Goal: Task Accomplishment & Management: Manage account settings

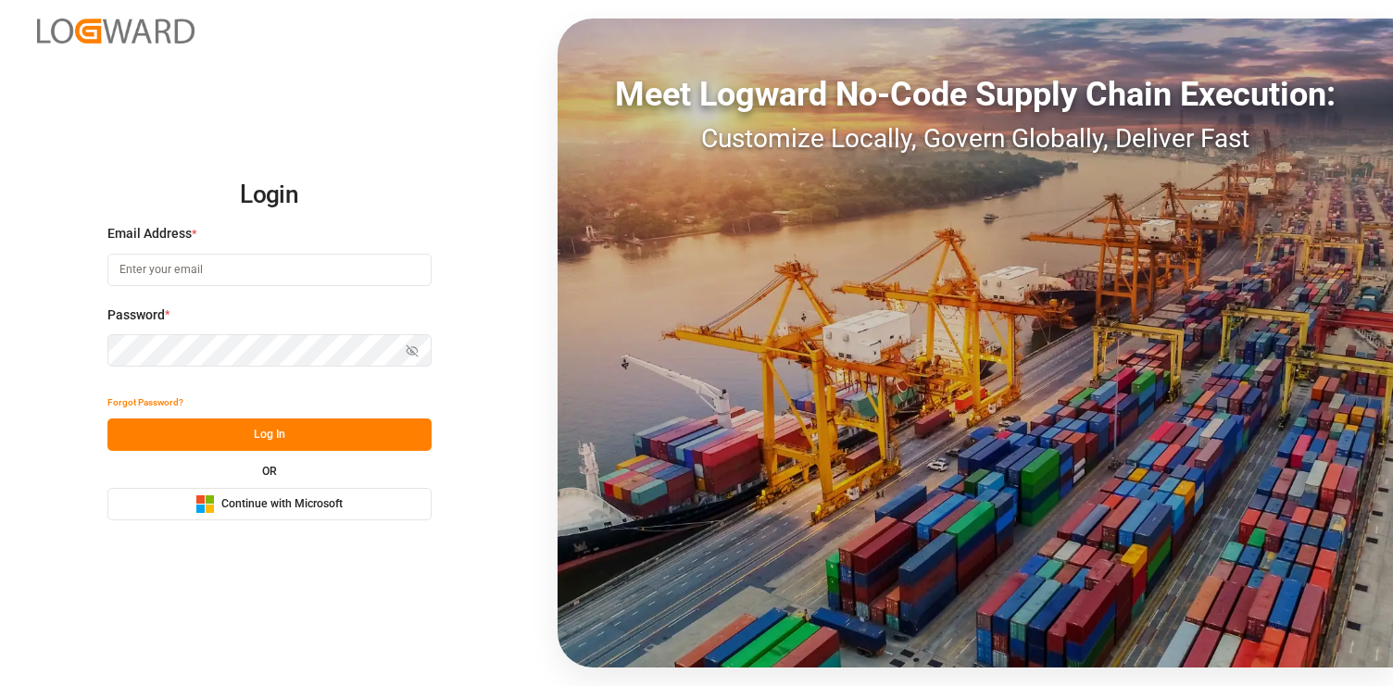
click at [294, 501] on span "Continue with Microsoft" at bounding box center [281, 504] width 121 height 17
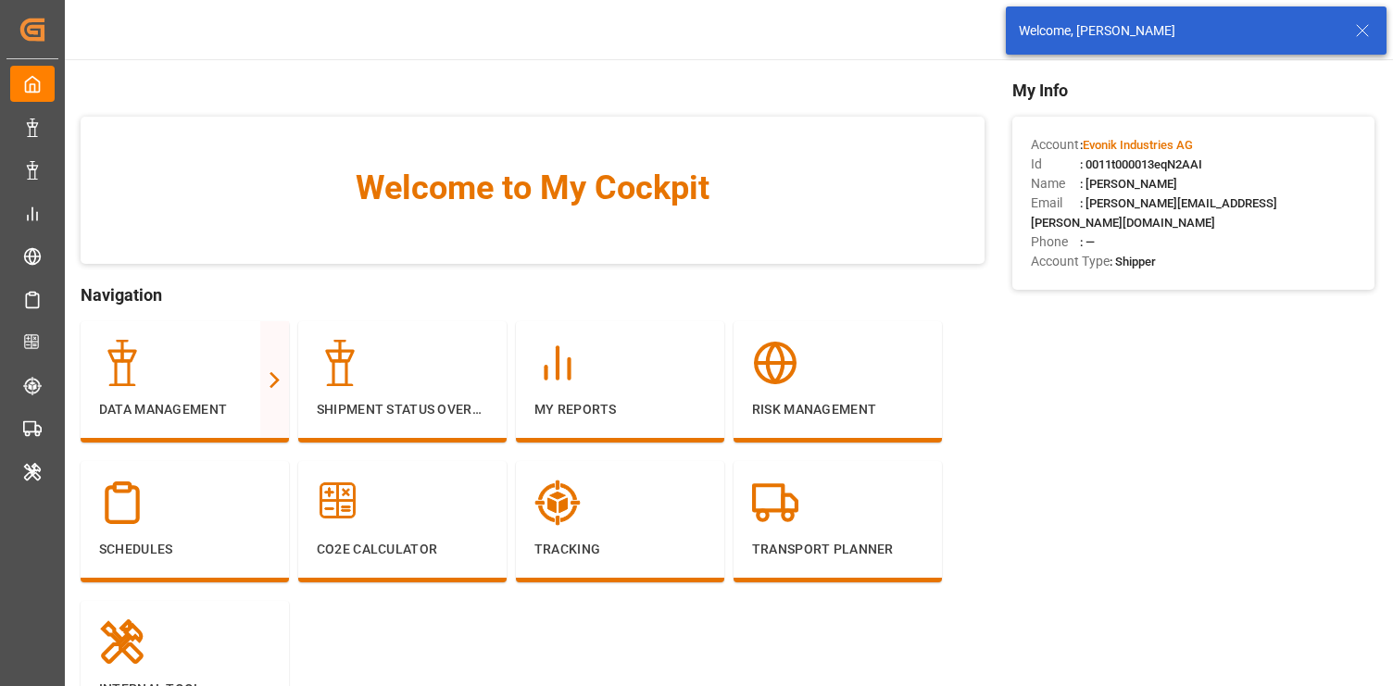
click at [1364, 27] on icon at bounding box center [1362, 30] width 22 height 22
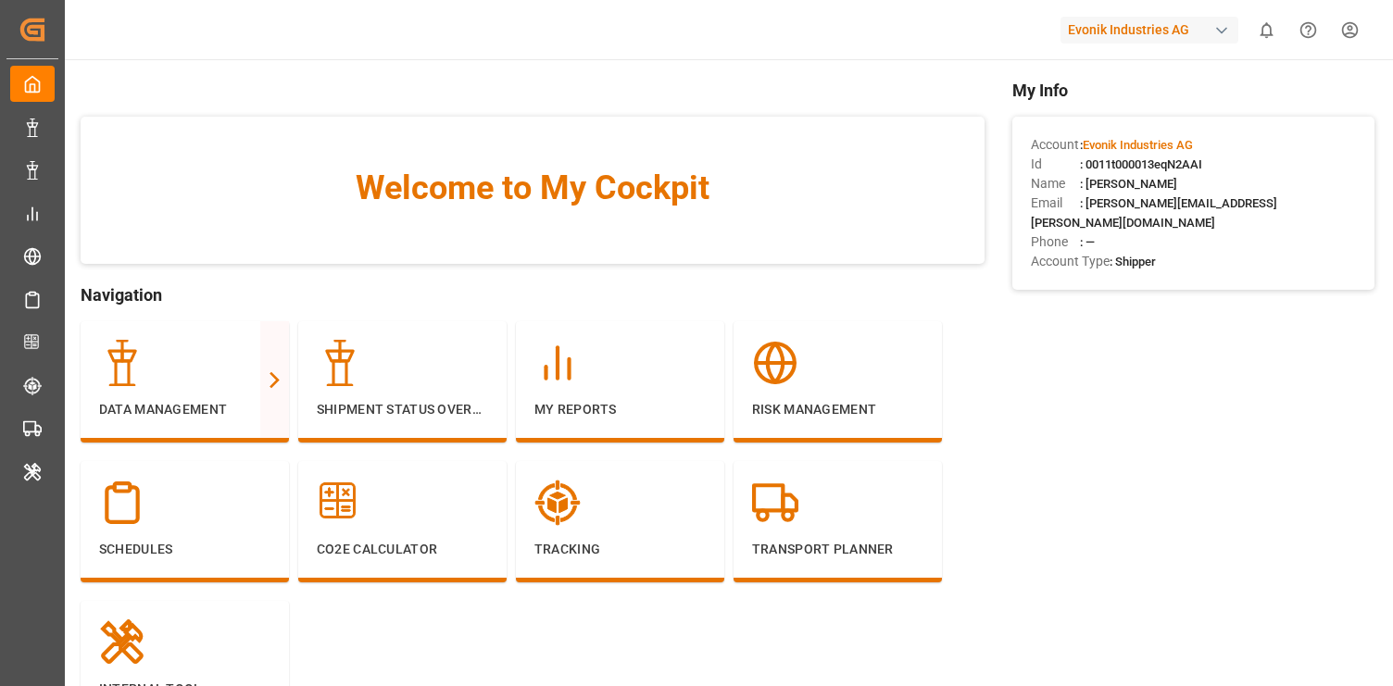
click at [1178, 31] on div "Evonik Industries AG" at bounding box center [1149, 30] width 178 height 27
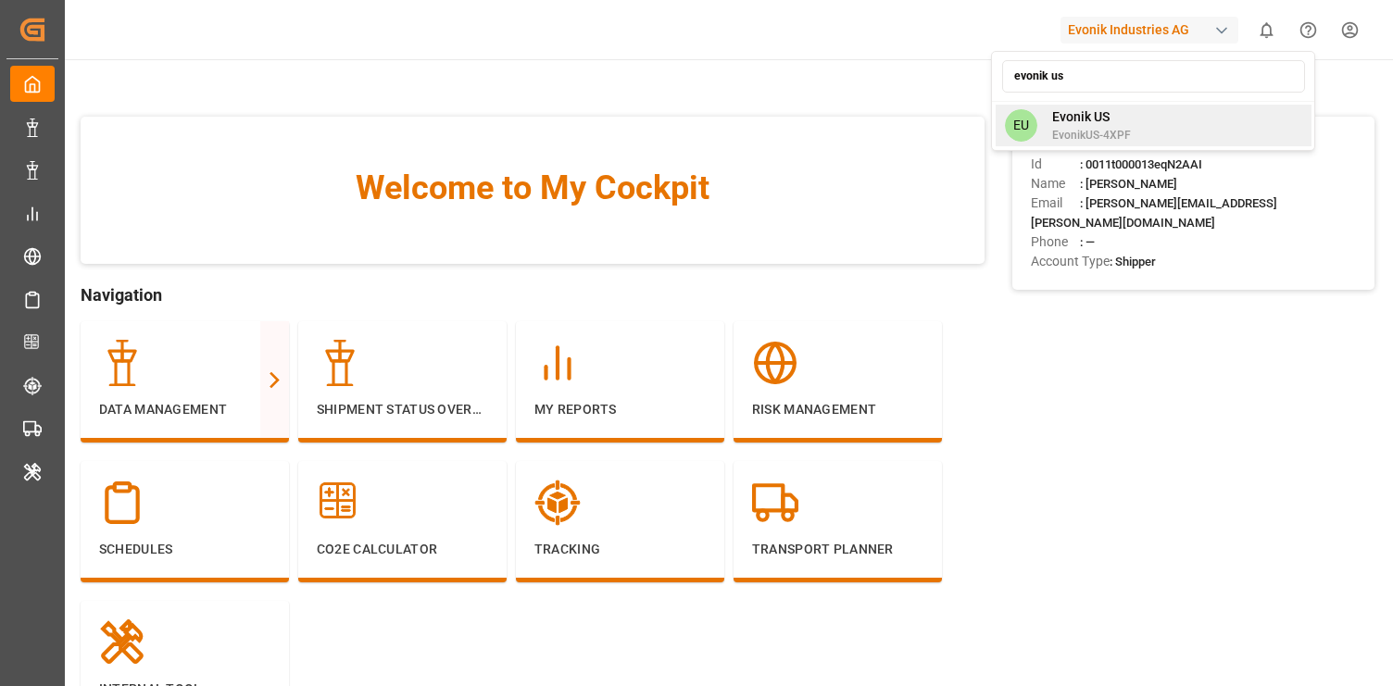
type input "evonik us"
click at [1087, 113] on span "Evonik US" at bounding box center [1091, 116] width 79 height 19
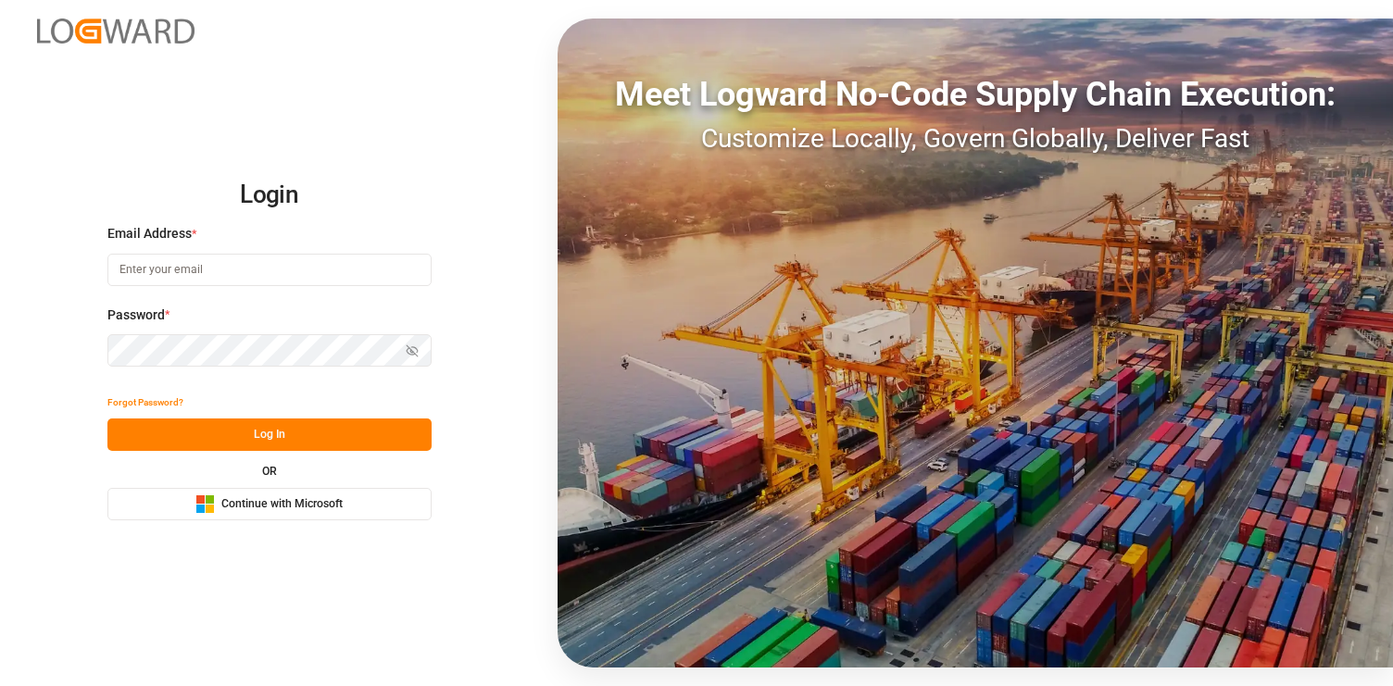
click at [241, 495] on div "Microsoft Logo Continue with Microsoft" at bounding box center [268, 504] width 147 height 19
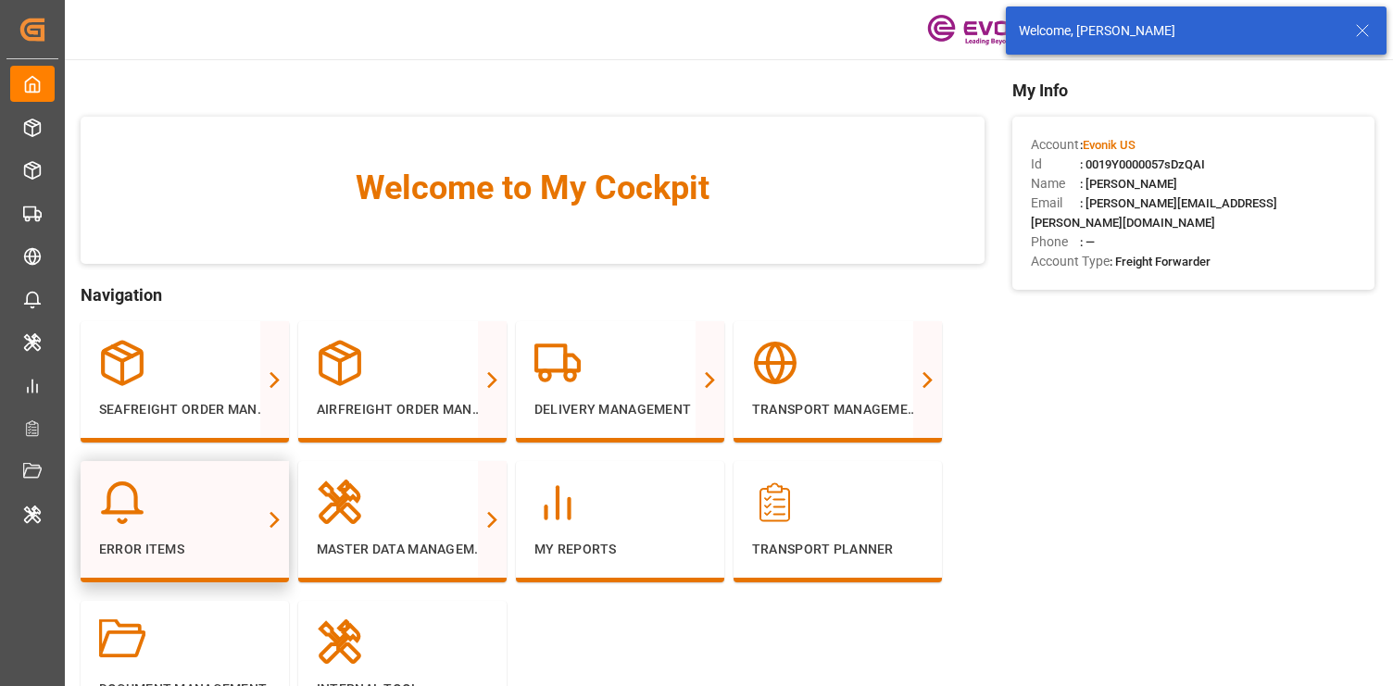
drag, startPoint x: 0, startPoint y: 0, endPoint x: 241, endPoint y: 495, distance: 550.0
click at [241, 495] on div at bounding box center [184, 503] width 171 height 46
click at [1364, 34] on icon at bounding box center [1362, 30] width 22 height 22
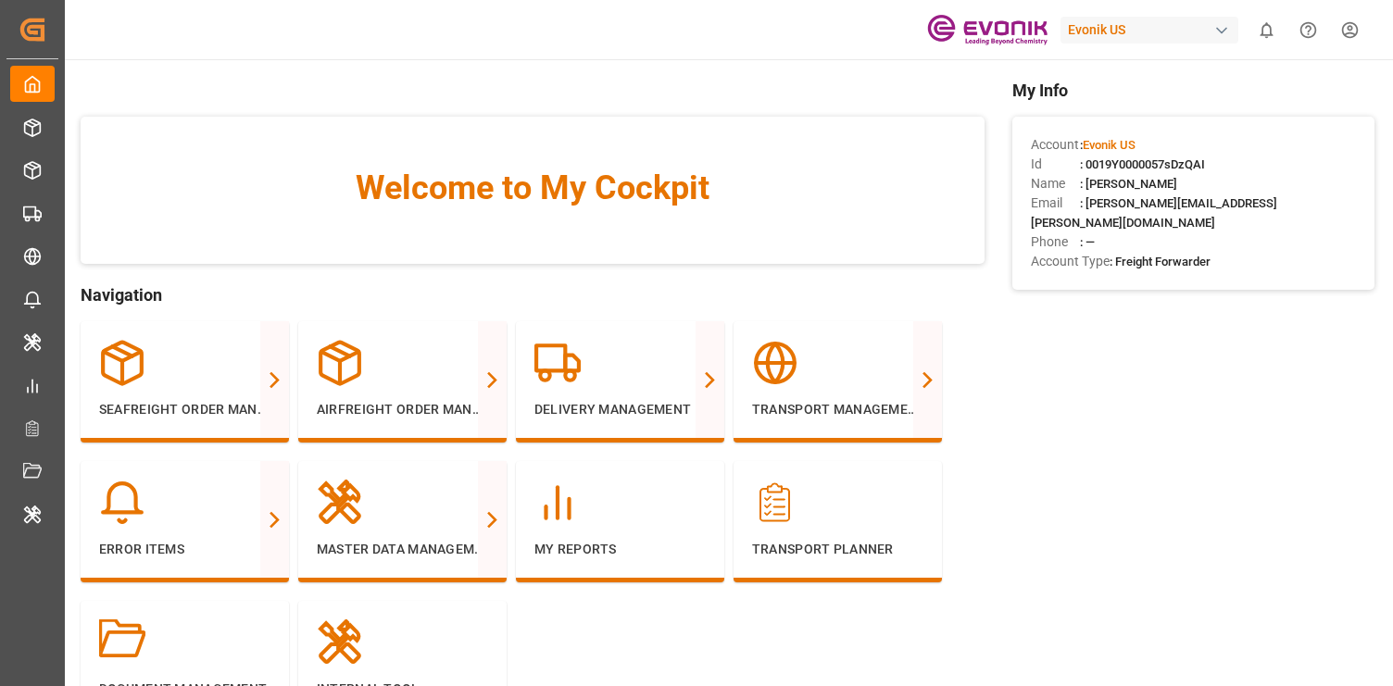
click at [1354, 36] on html "Created by potrace 1.15, written by Peter Selinger 2001-2017 Created by potrace…" at bounding box center [696, 343] width 1393 height 686
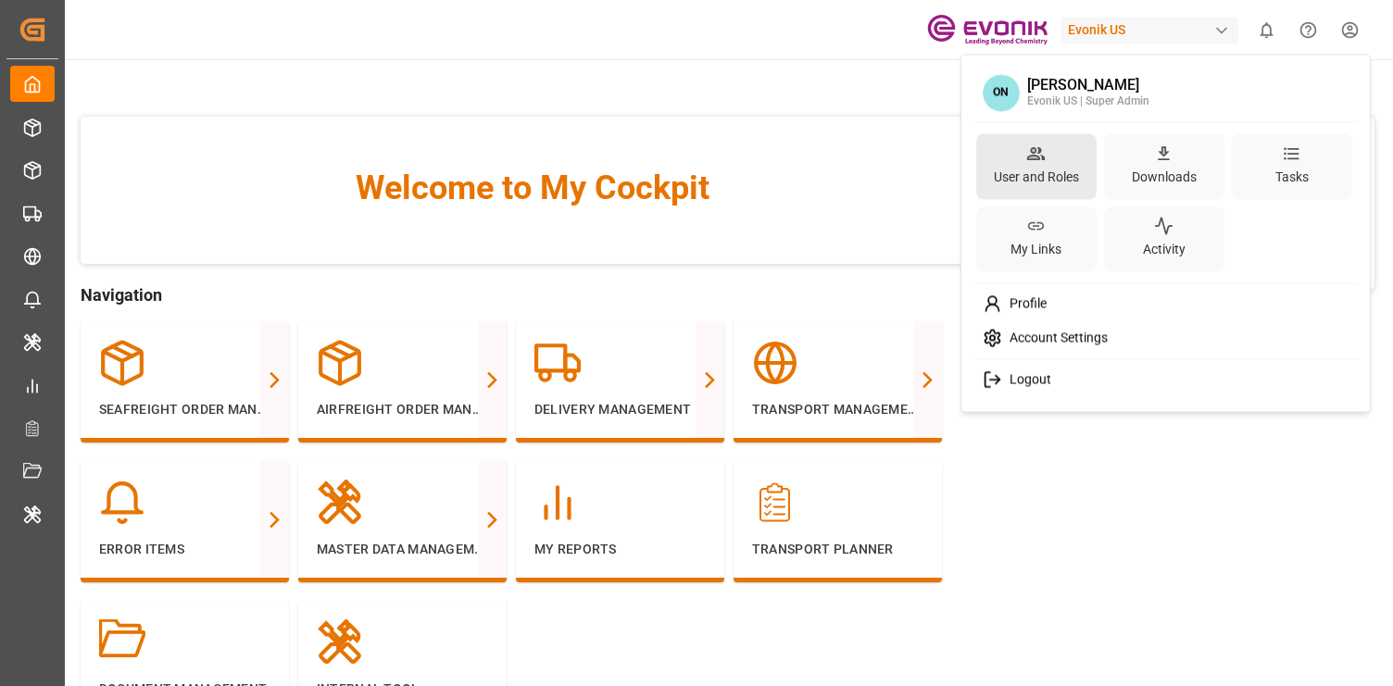
click at [1036, 163] on div "User and Roles" at bounding box center [1036, 176] width 93 height 27
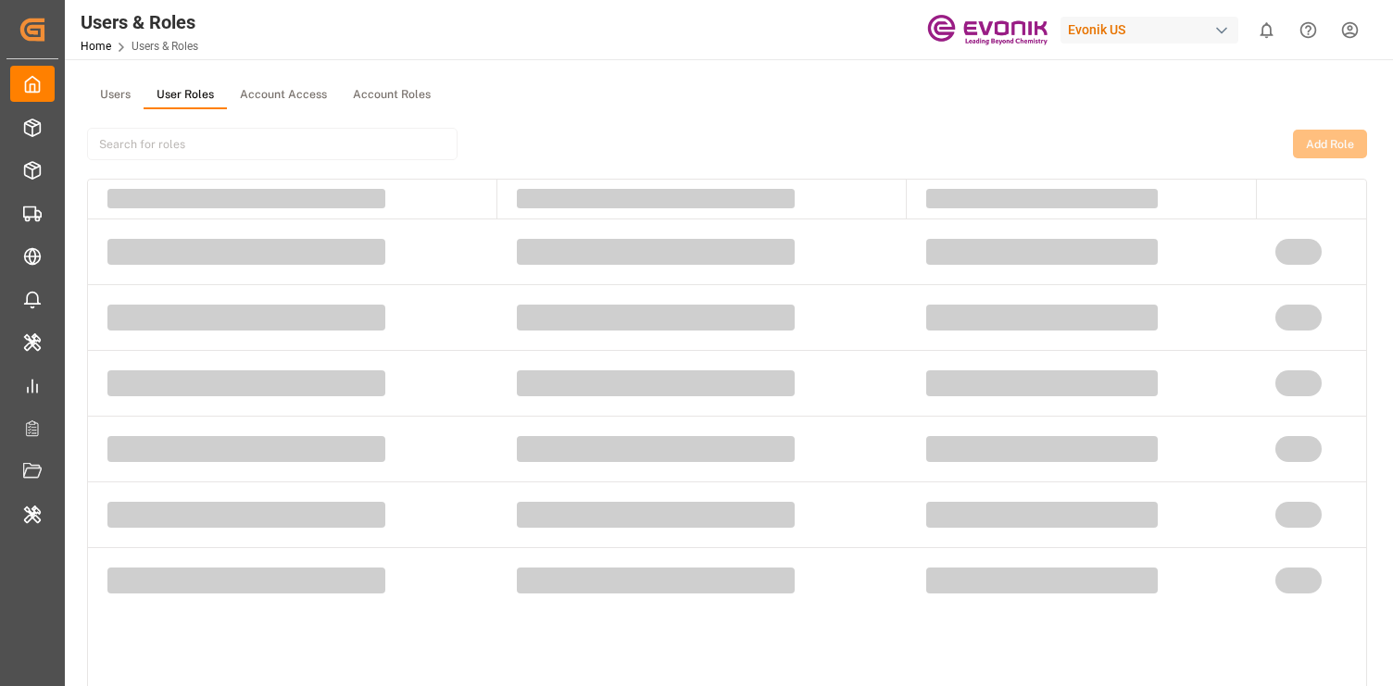
click at [176, 93] on button "User Roles" at bounding box center [185, 95] width 83 height 28
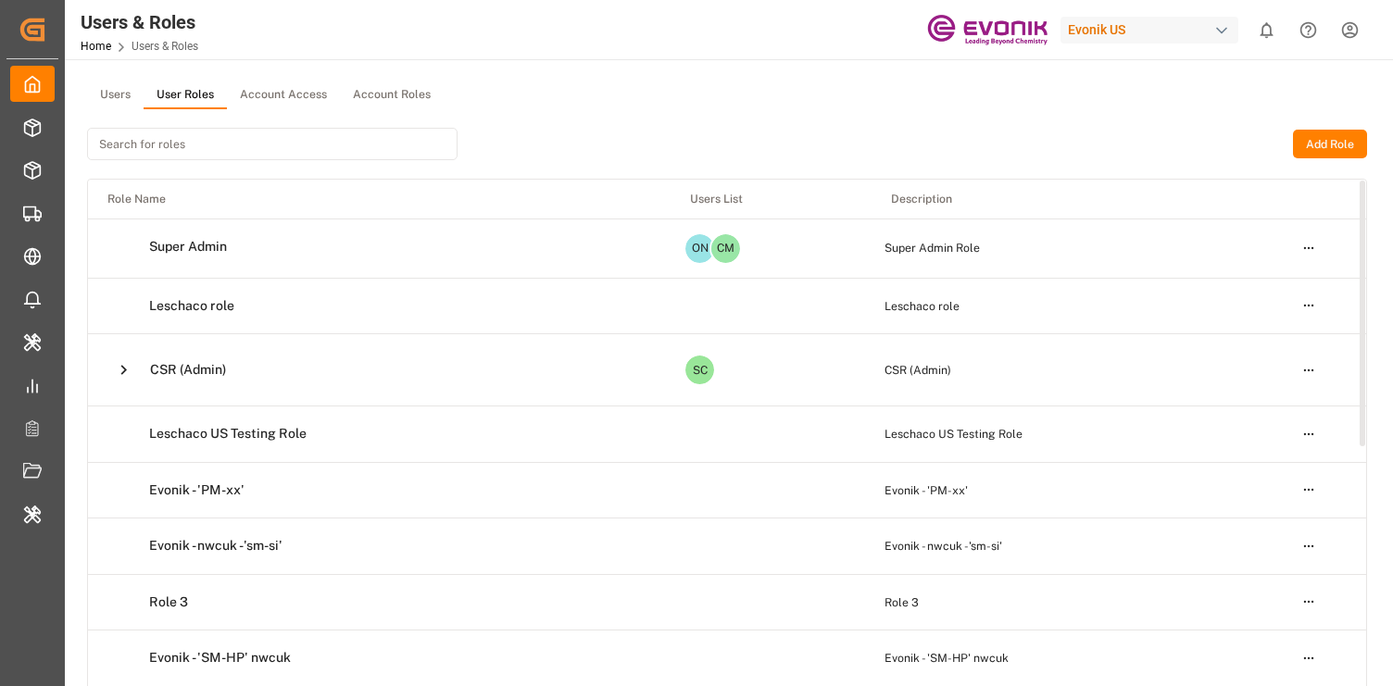
click at [1312, 365] on html "Created by potrace 1.15, written by Peter Selinger 2001-2017 Created by potrace…" at bounding box center [696, 343] width 1393 height 686
click at [1261, 400] on div "Edit" at bounding box center [1269, 404] width 95 height 26
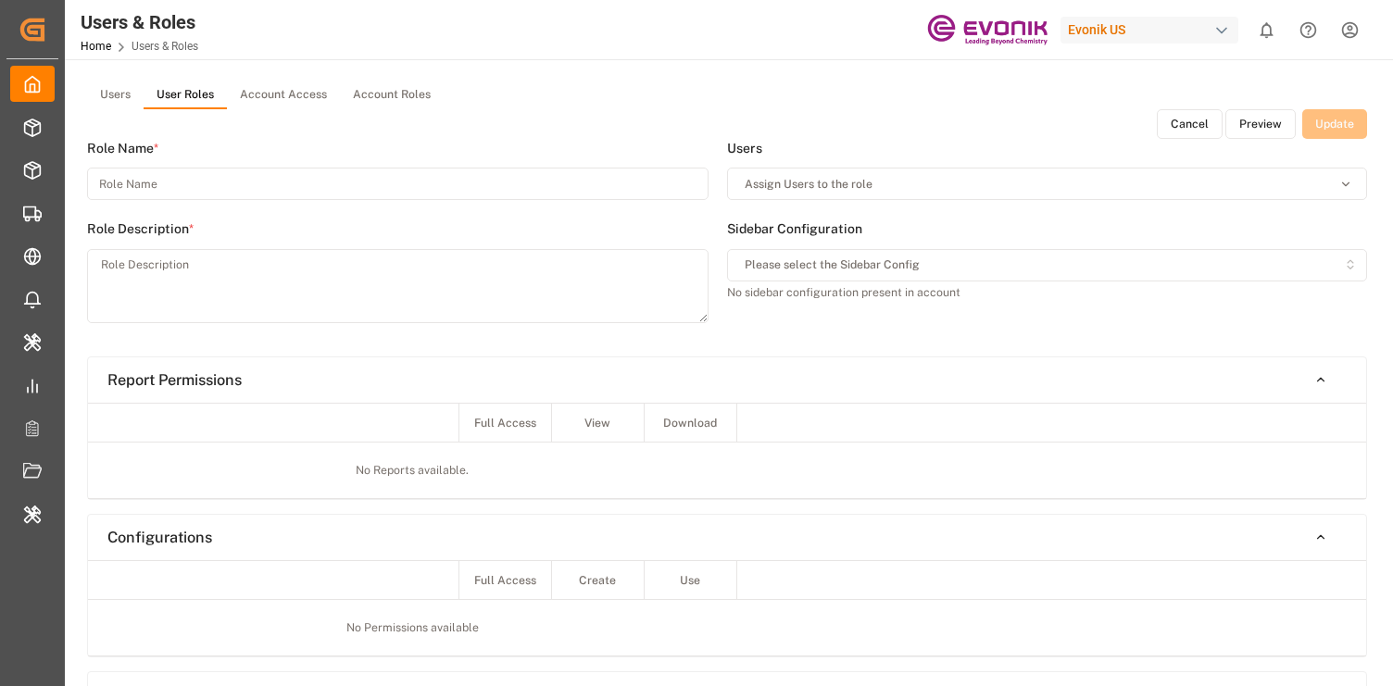
type input "CSR (Admin)"
type textarea "CSR (Admin)"
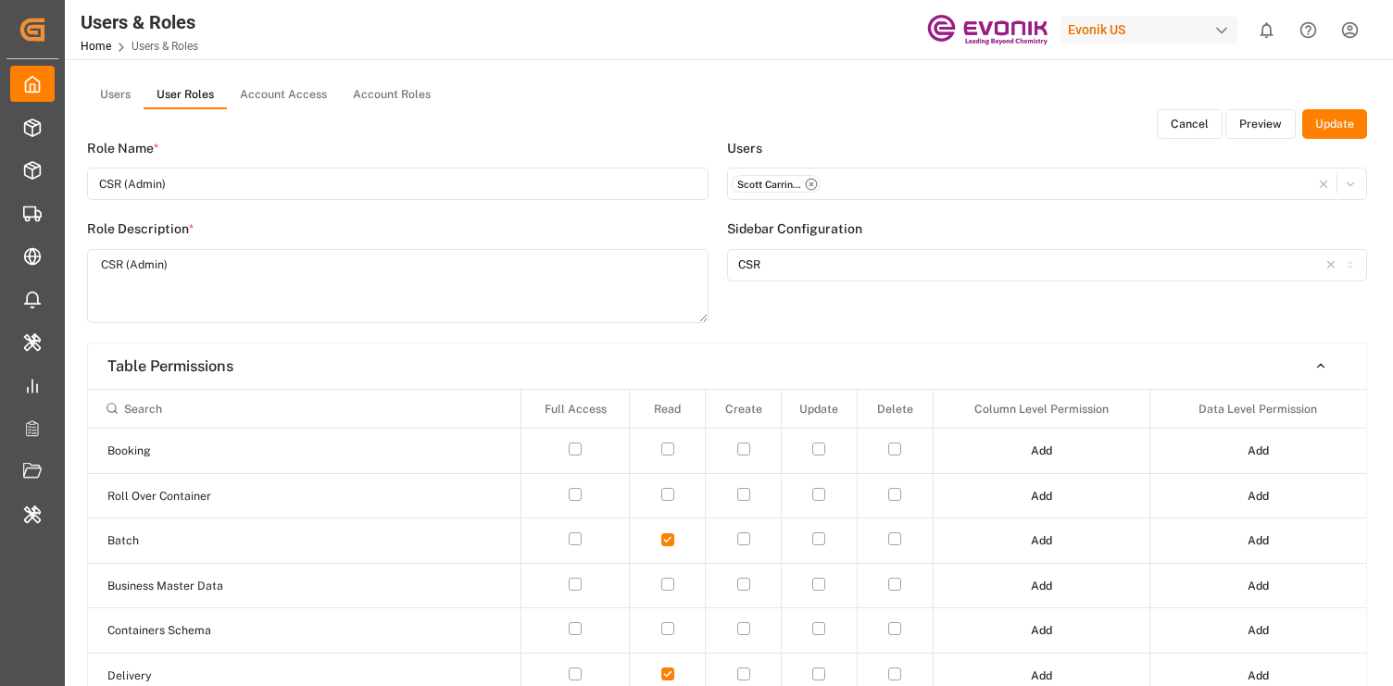
click at [1051, 182] on div "Scott Carrington - scott.carrington@evonik.com" at bounding box center [1048, 183] width 632 height 19
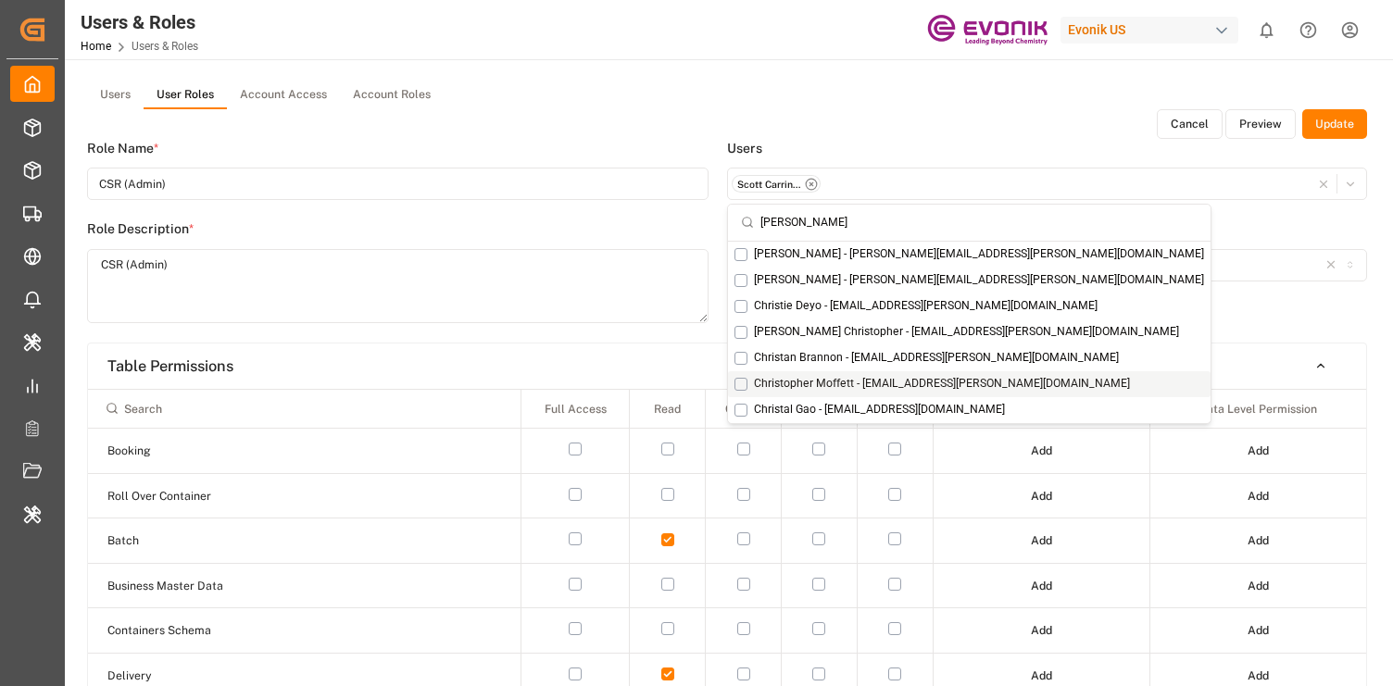
type input "chris"
click at [741, 382] on button "Suggestions" at bounding box center [740, 384] width 13 height 13
click at [938, 132] on div "Cancel Preview Update" at bounding box center [727, 124] width 1280 height 30
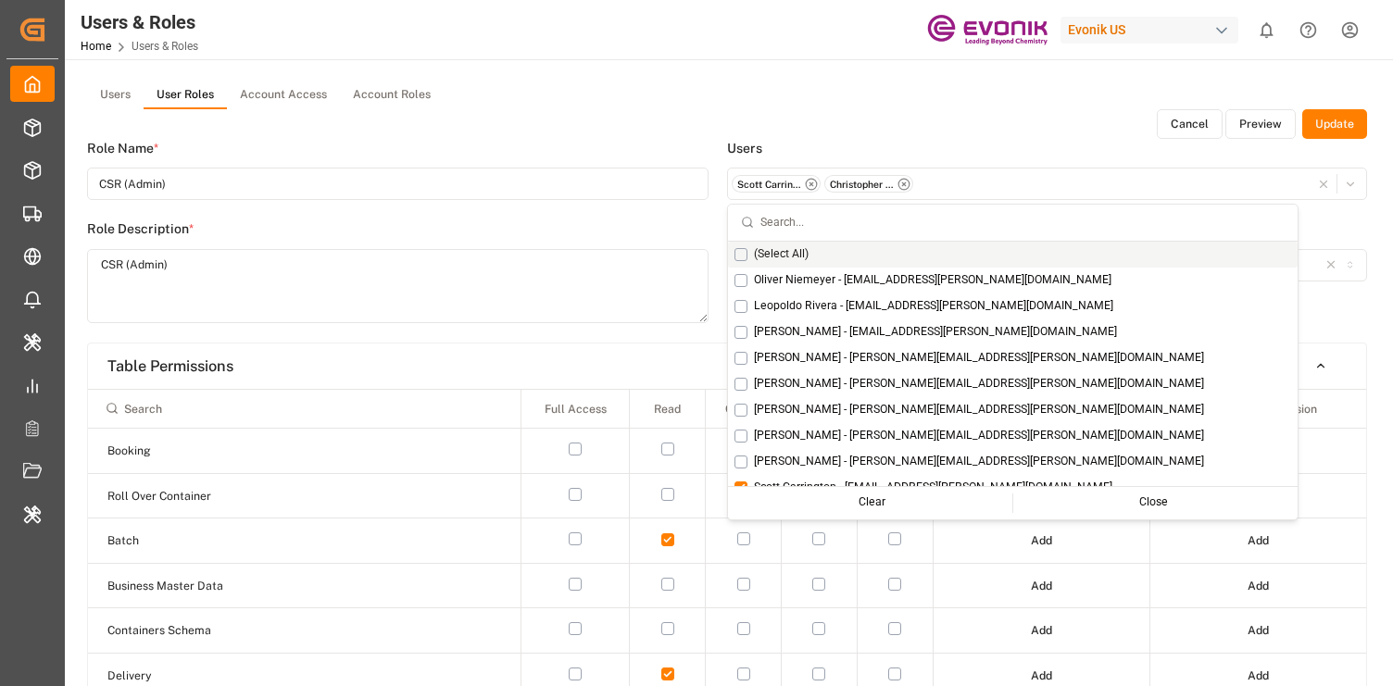
scroll to position [215, 0]
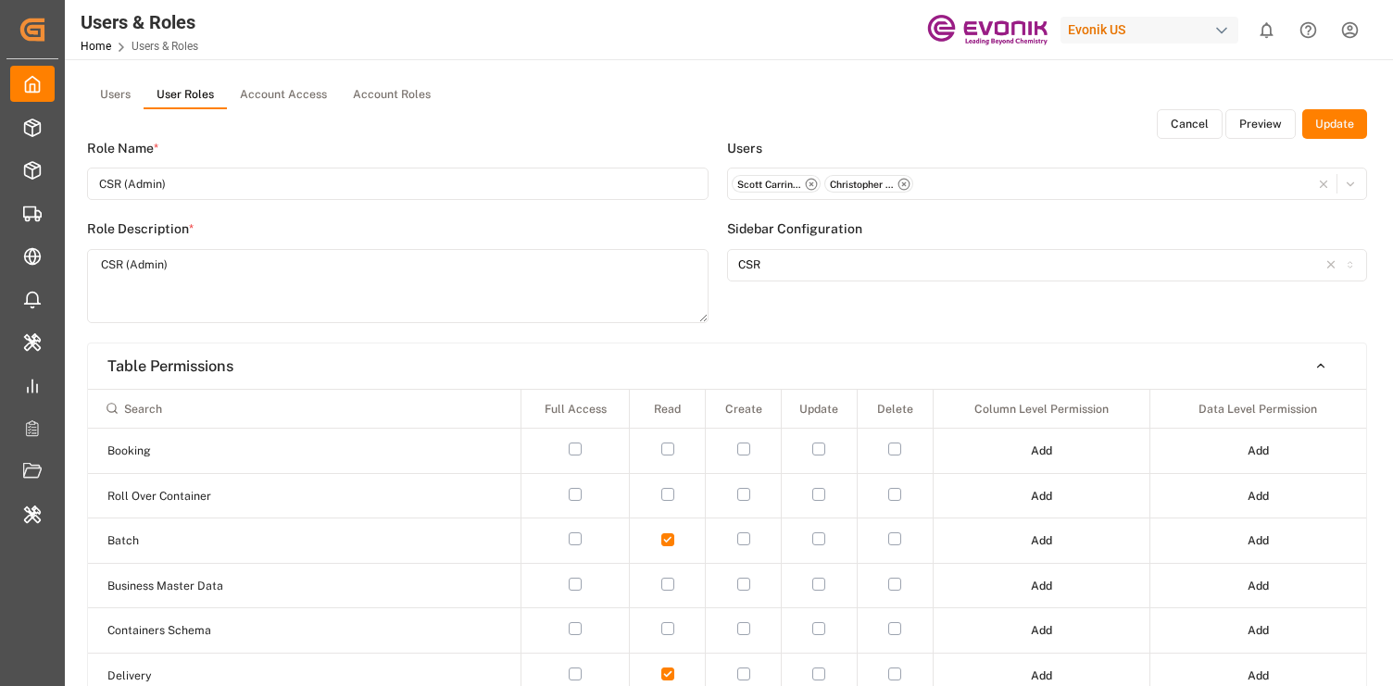
click at [1327, 120] on button "Update" at bounding box center [1334, 124] width 65 height 30
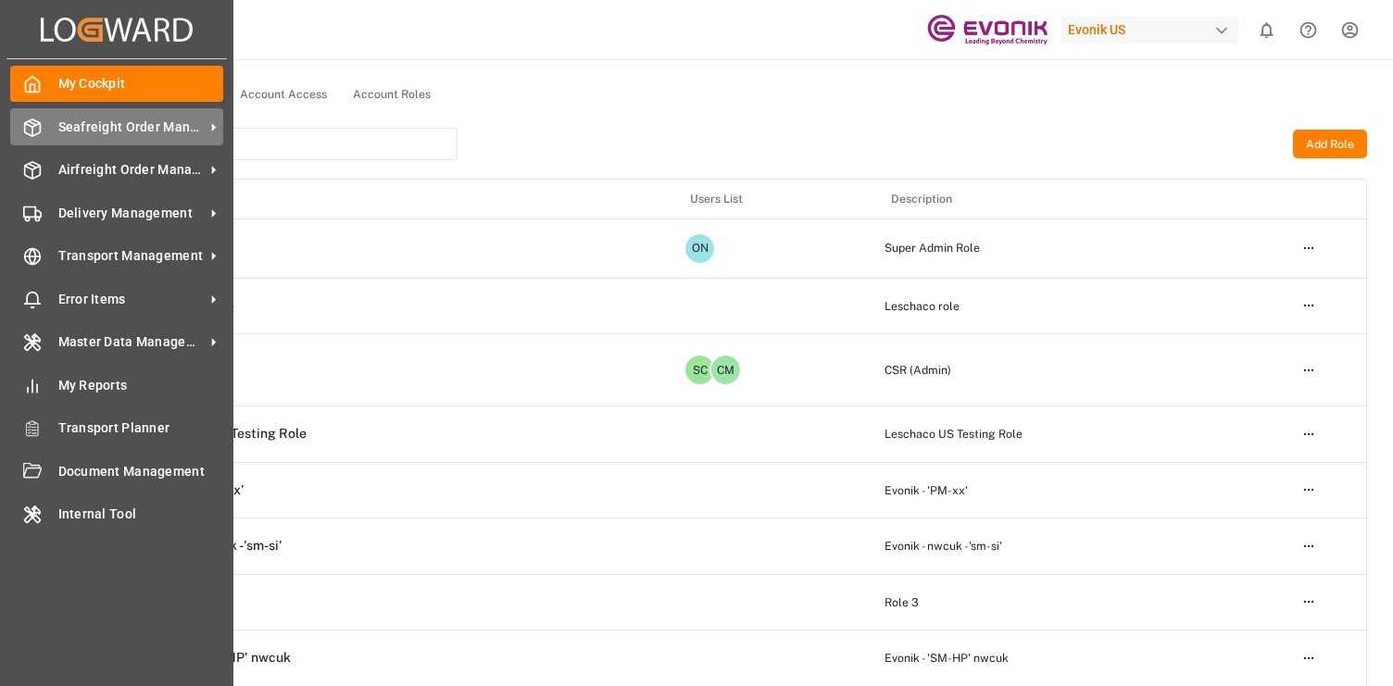
click at [81, 123] on span "Seafreight Order Management" at bounding box center [131, 127] width 146 height 19
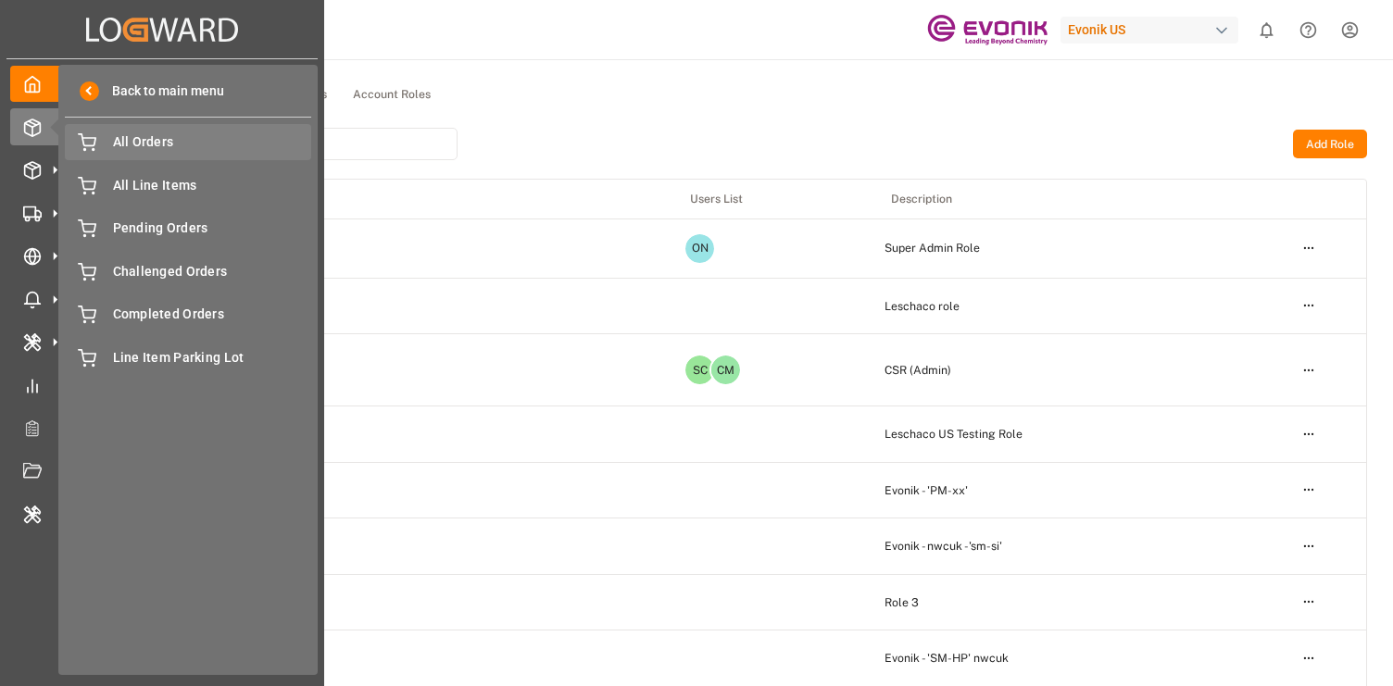
click at [143, 139] on span "All Orders" at bounding box center [212, 141] width 199 height 19
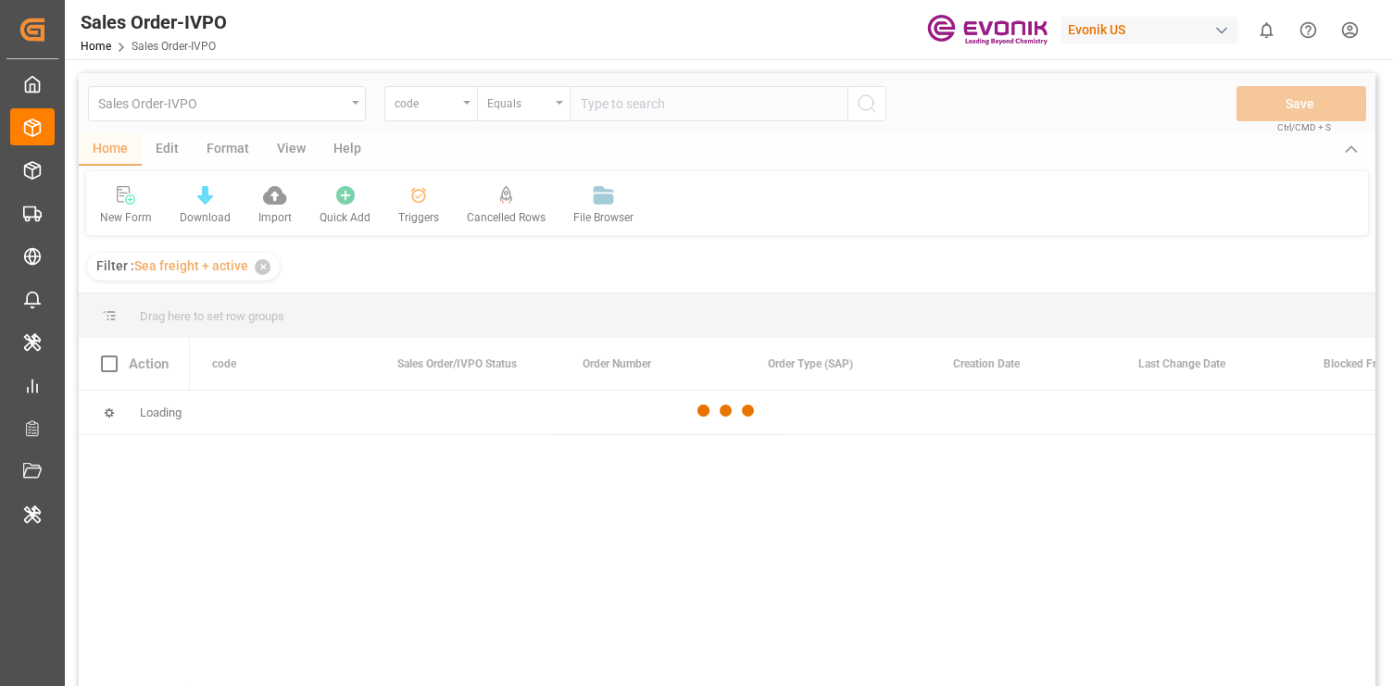
click at [1127, 29] on div "Evonik US" at bounding box center [1149, 30] width 178 height 27
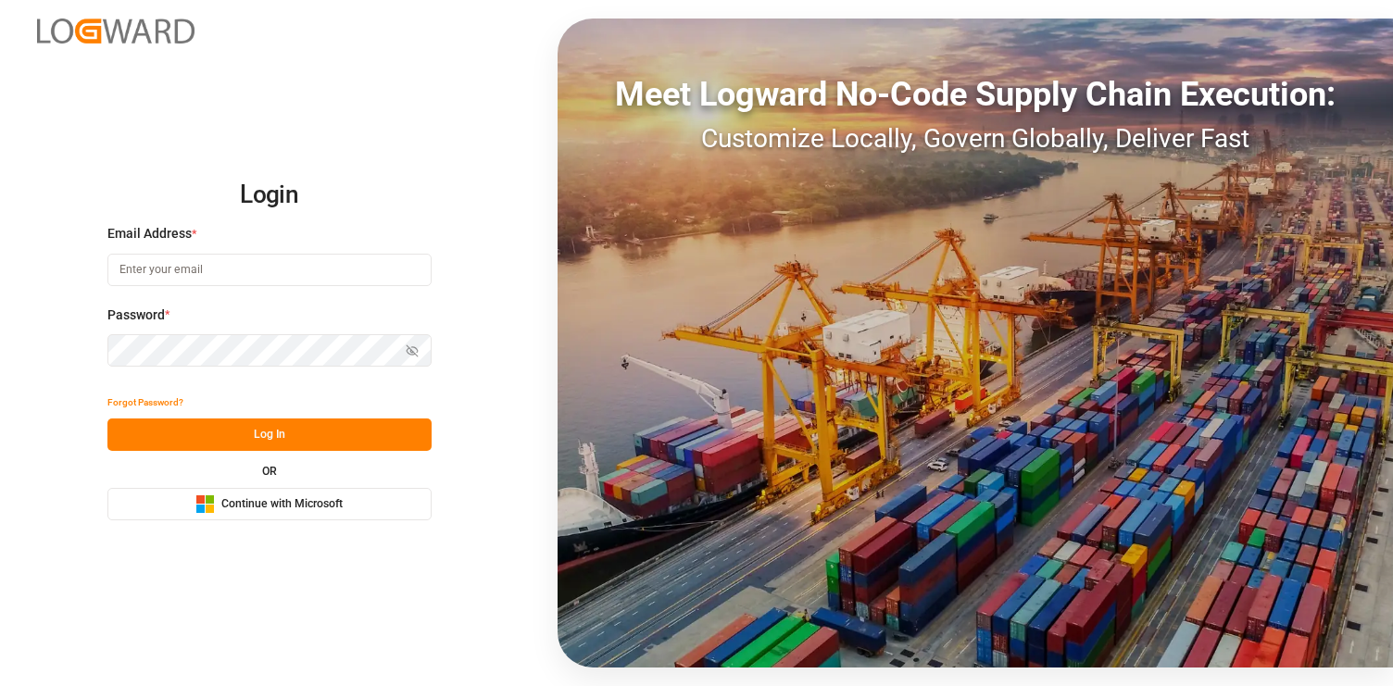
click at [294, 503] on span "Continue with Microsoft" at bounding box center [281, 504] width 121 height 17
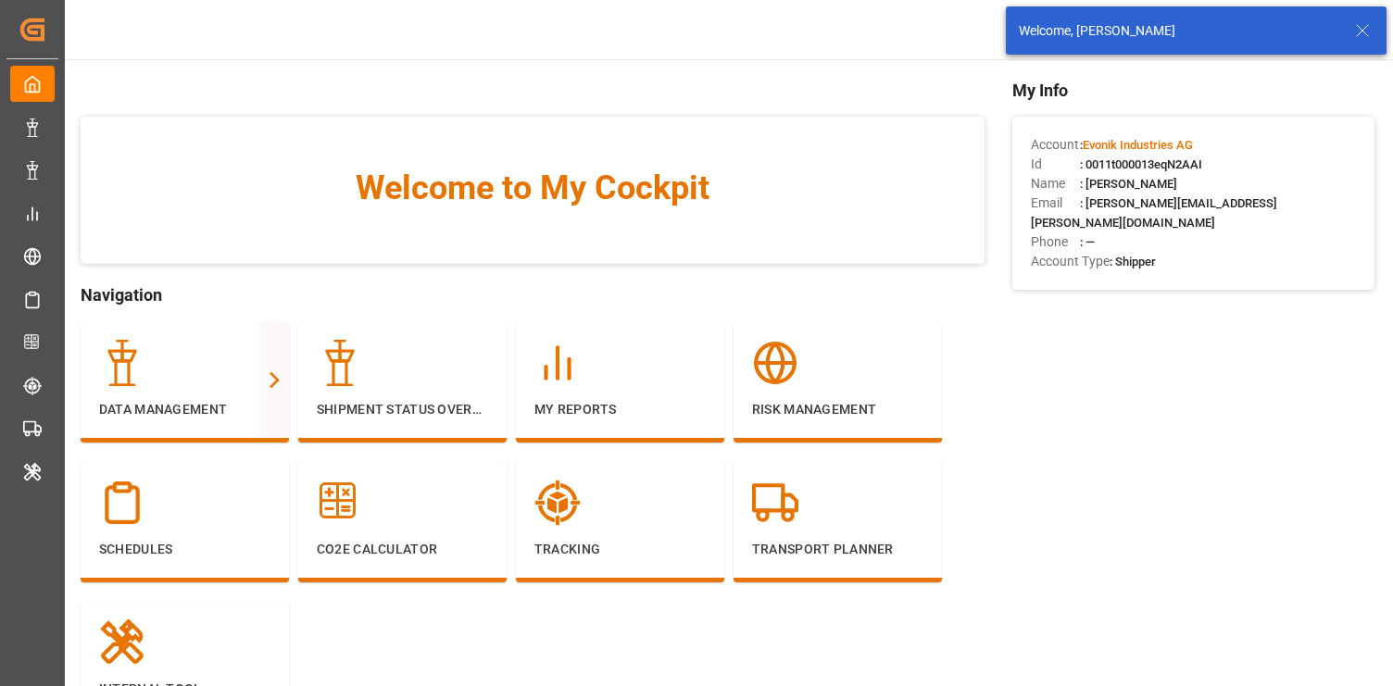
click at [1359, 34] on line at bounding box center [1362, 30] width 11 height 11
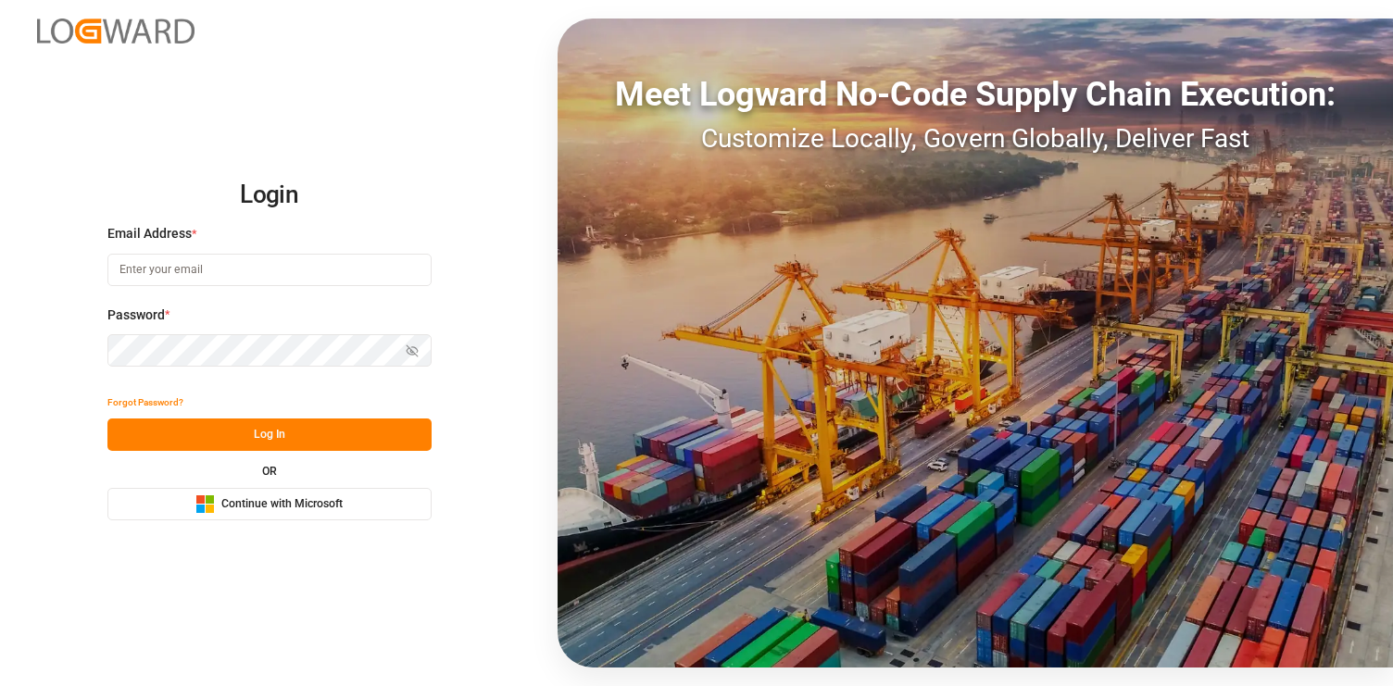
click at [329, 509] on span "Continue with Microsoft" at bounding box center [281, 504] width 121 height 17
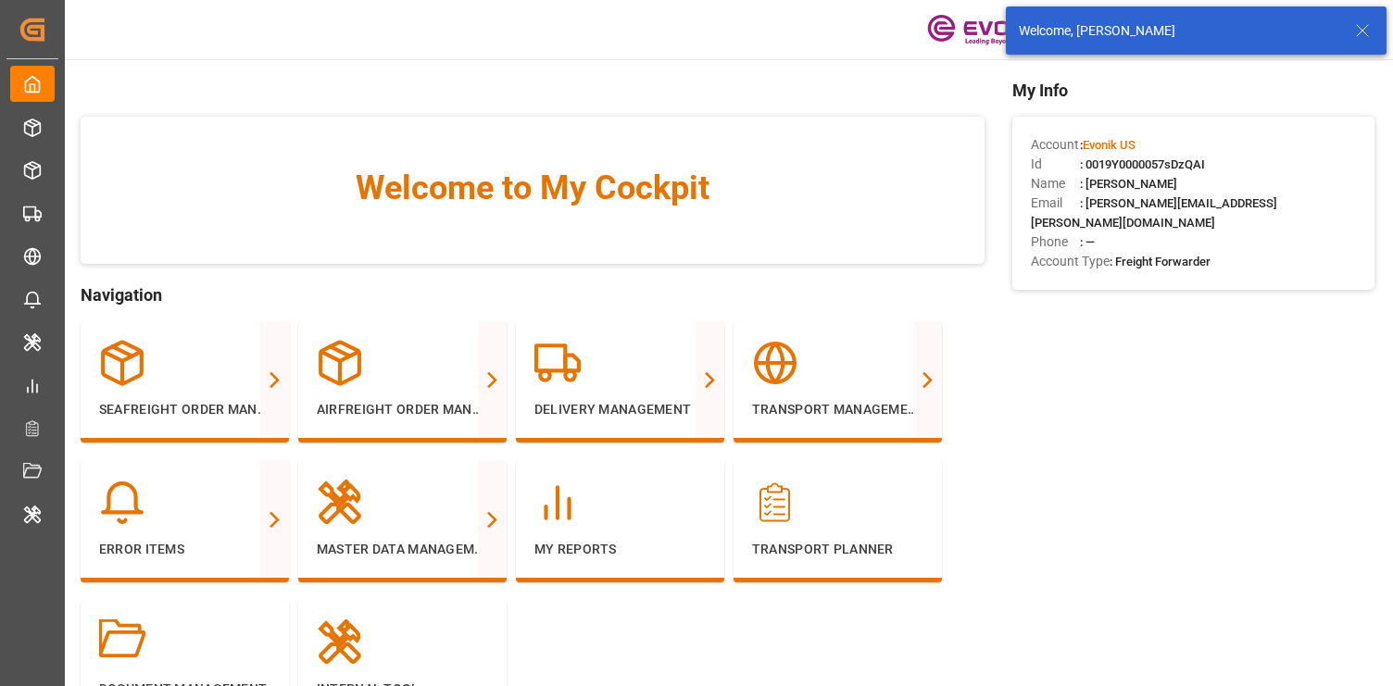
click at [1366, 26] on line at bounding box center [1362, 30] width 11 height 11
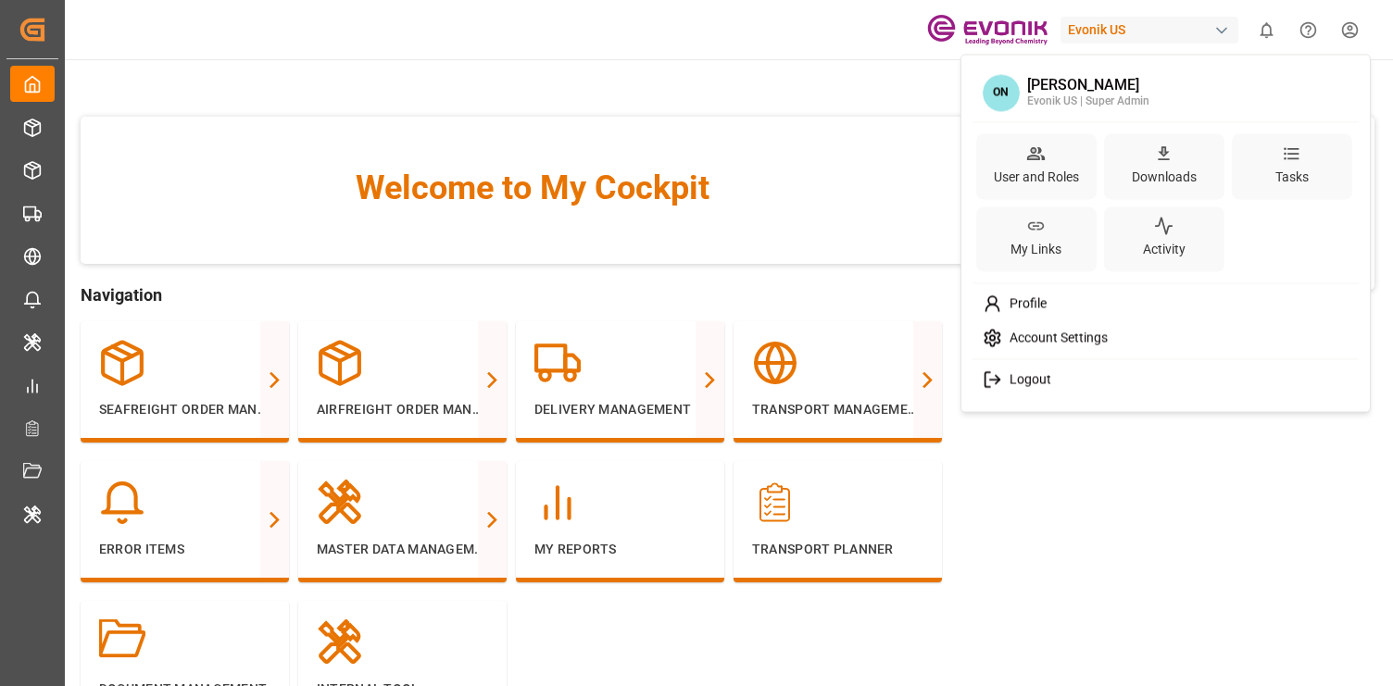
click at [1342, 30] on html "Created by potrace 1.15, written by [PERSON_NAME] [DATE]-[DATE] Created by potr…" at bounding box center [696, 343] width 1393 height 686
click at [1039, 148] on icon at bounding box center [1036, 153] width 18 height 13
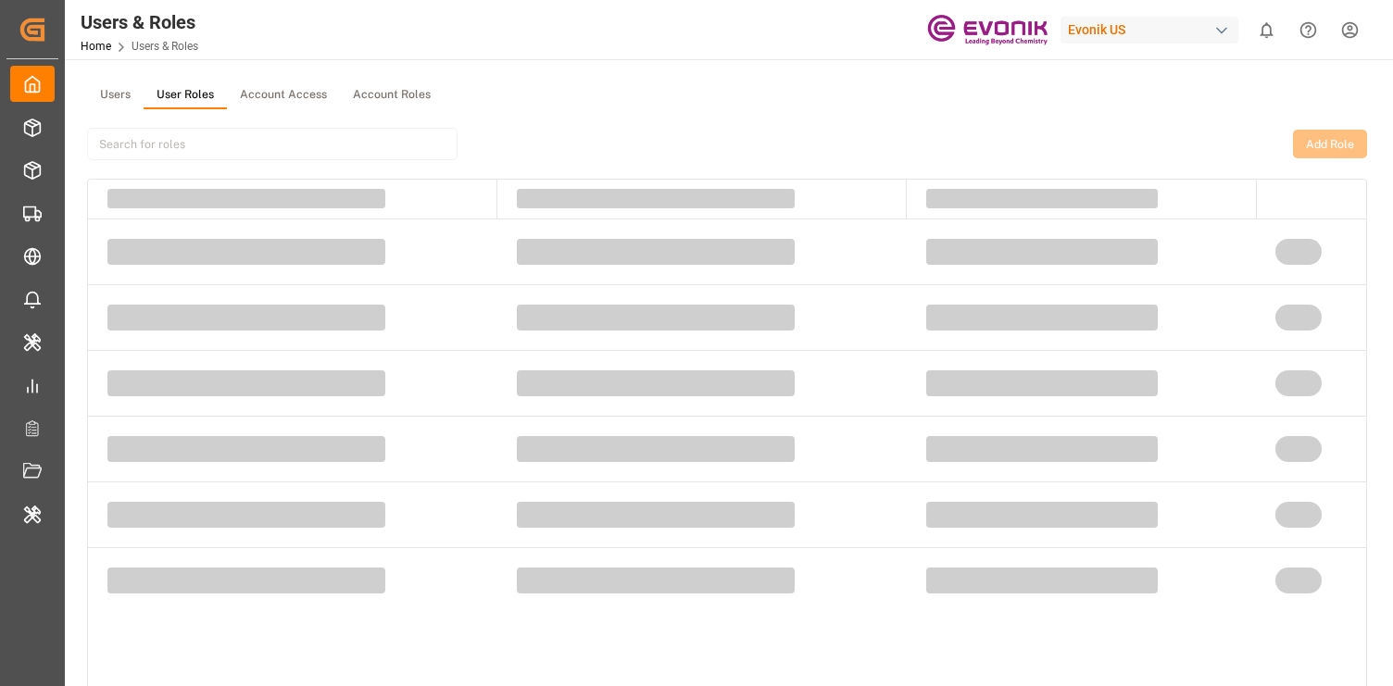
click at [192, 87] on button "User Roles" at bounding box center [185, 95] width 83 height 28
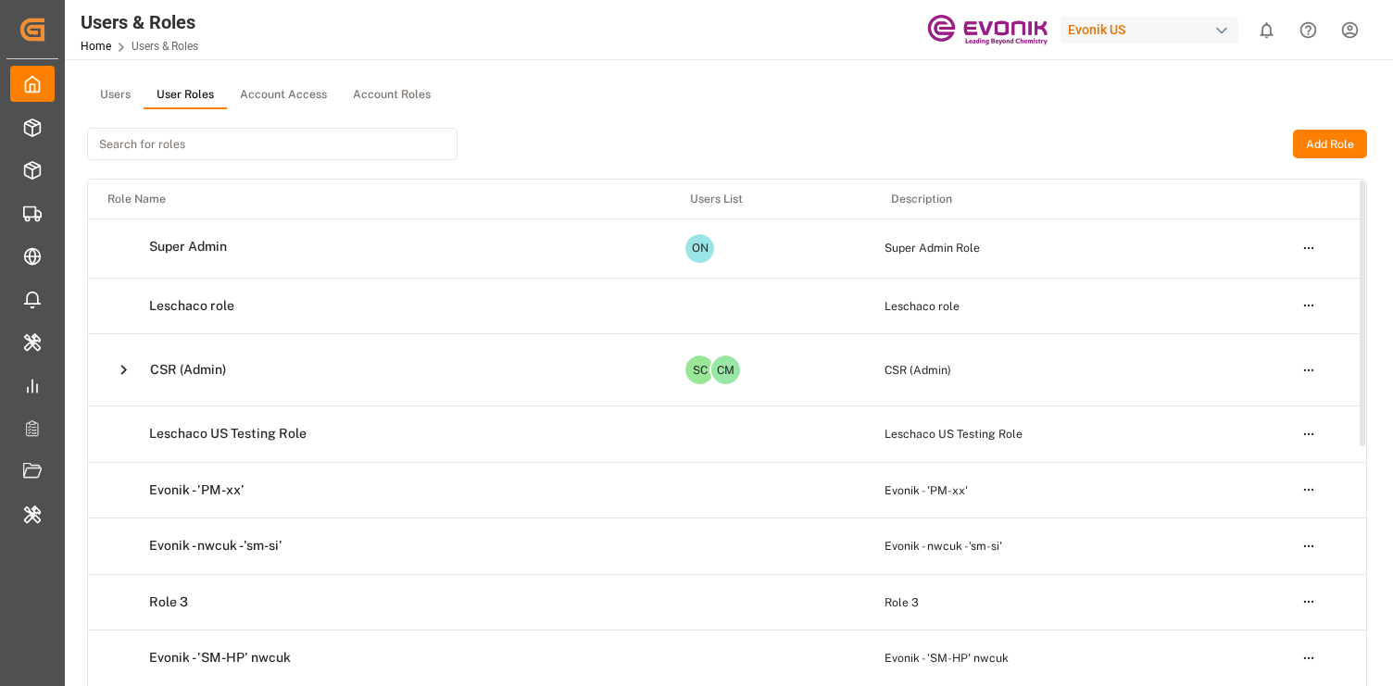
click at [1309, 255] on html "Created by potrace 1.15, written by [PERSON_NAME] [DATE]-[DATE] Created by potr…" at bounding box center [696, 343] width 1393 height 686
click at [1269, 280] on div "Edit" at bounding box center [1269, 282] width 95 height 26
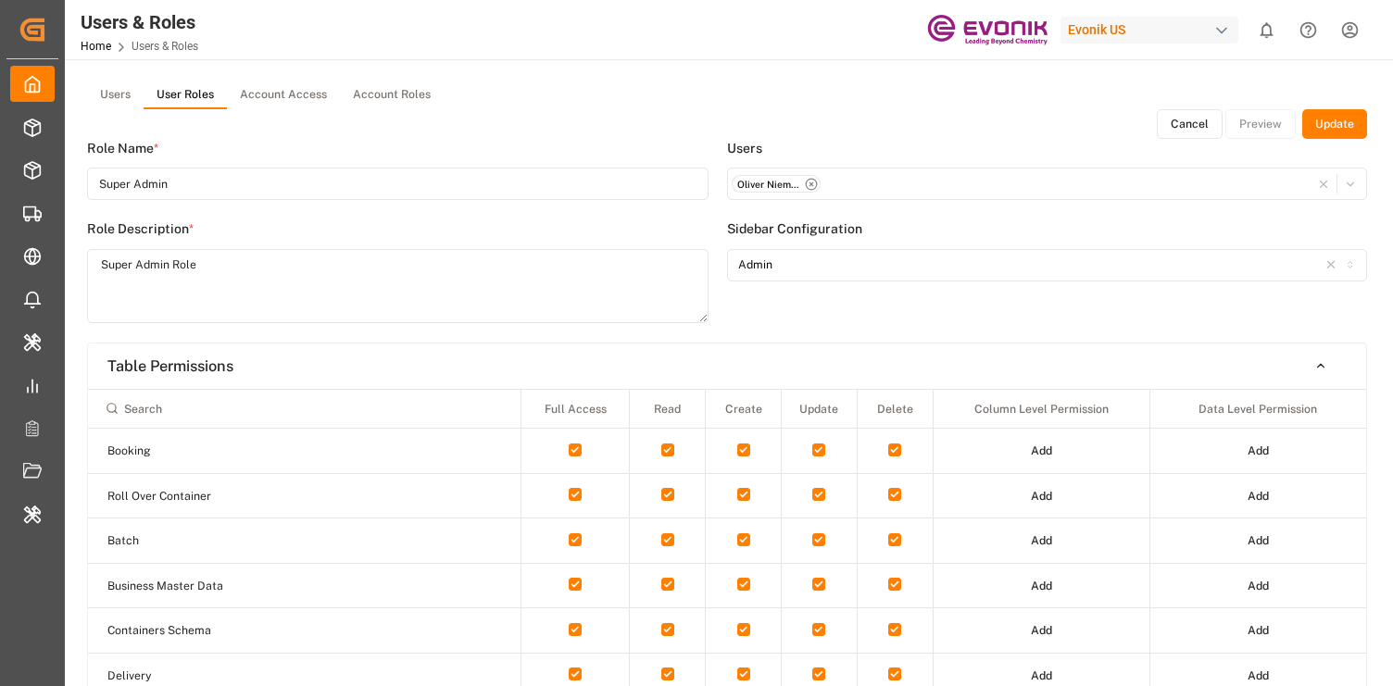
click at [1189, 189] on div "Oliver Niemeyer - [EMAIL_ADDRESS][PERSON_NAME][DOMAIN_NAME]" at bounding box center [1048, 183] width 632 height 19
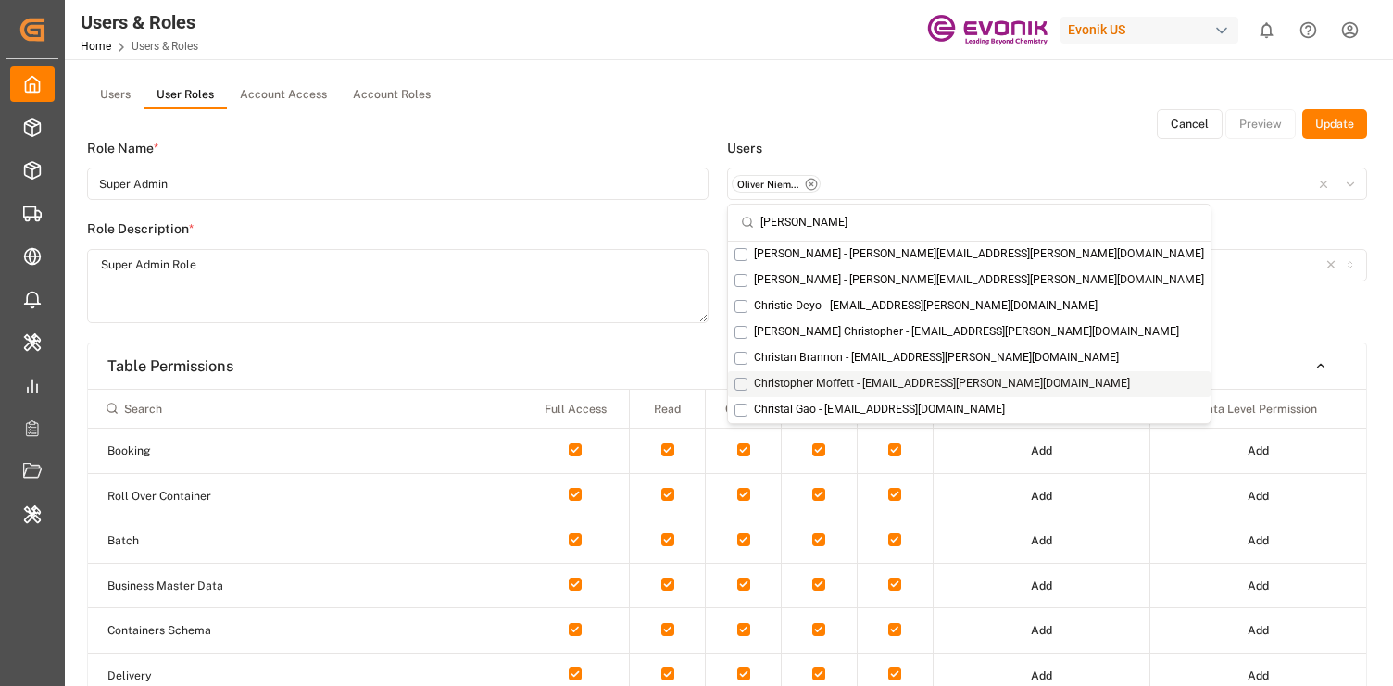
type input "[PERSON_NAME]"
click at [925, 382] on span "Christopher Moffett - [EMAIL_ADDRESS][PERSON_NAME][DOMAIN_NAME]" at bounding box center [942, 384] width 376 height 17
click at [1083, 132] on div "Cancel Preview Update" at bounding box center [727, 124] width 1280 height 30
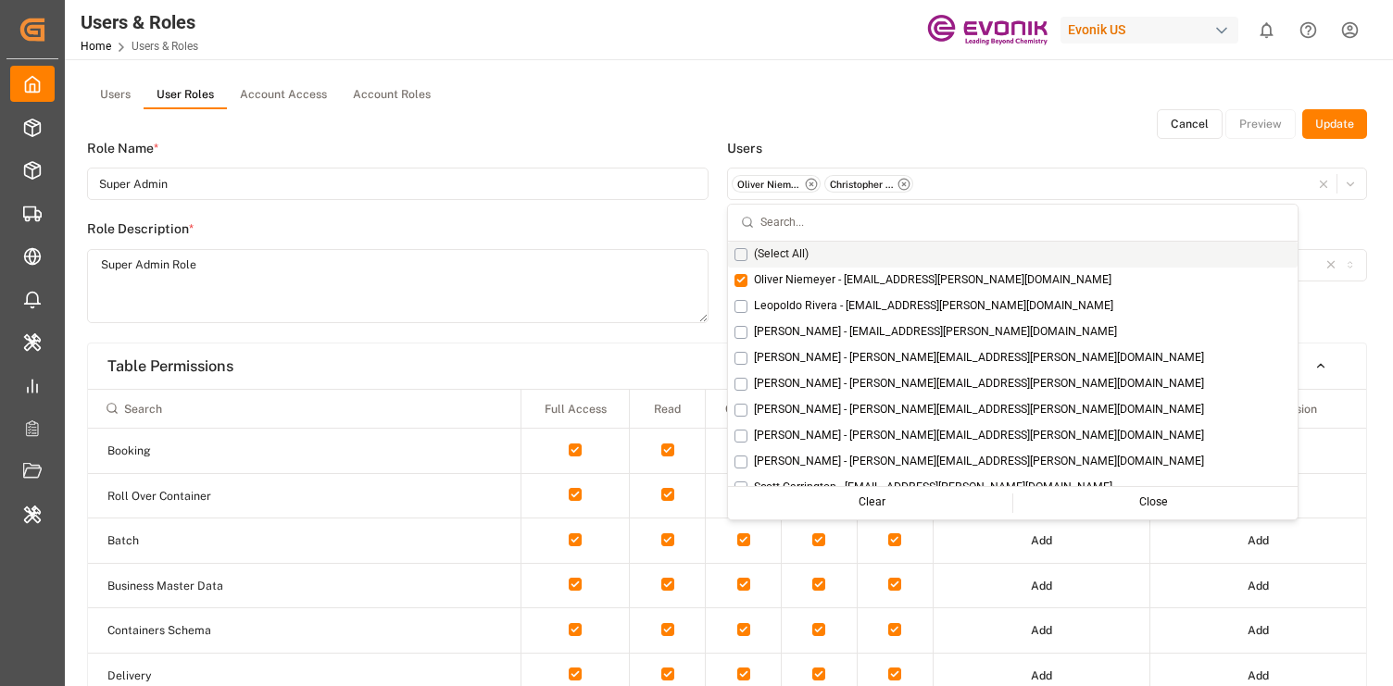
scroll to position [708, 0]
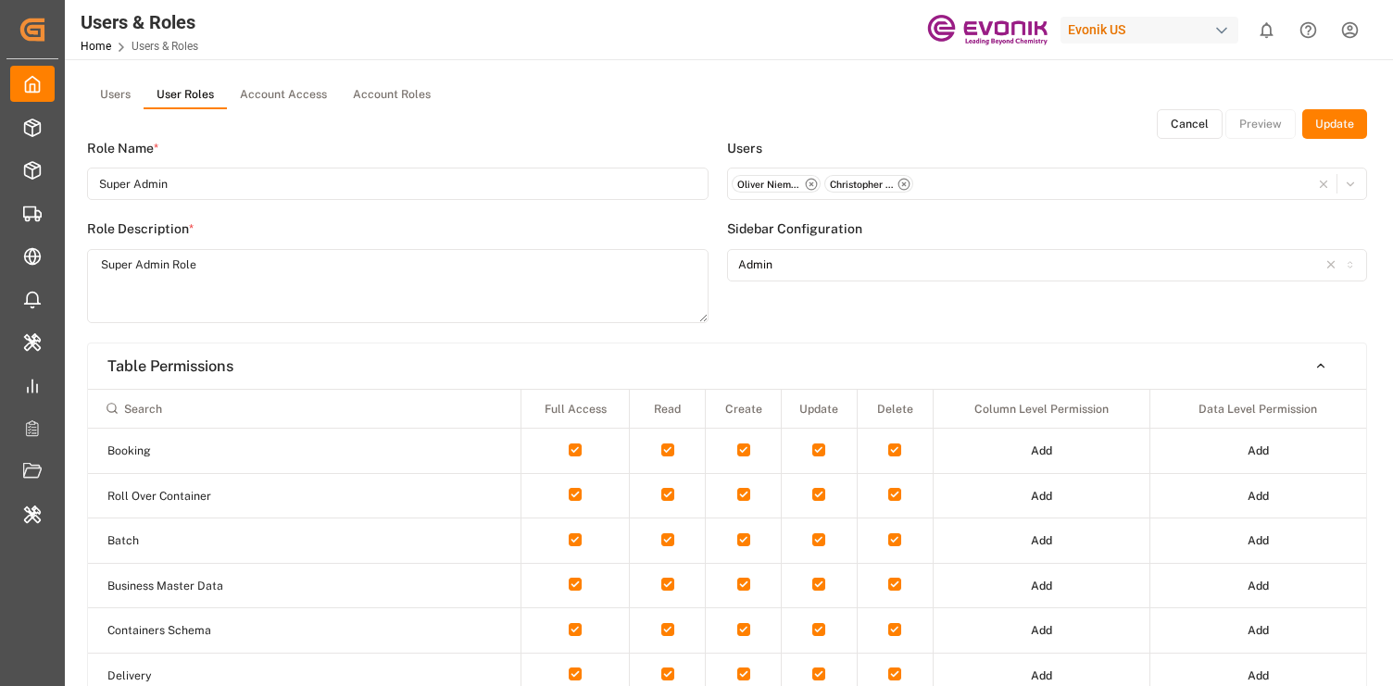
click at [1327, 117] on button "Update" at bounding box center [1334, 124] width 65 height 30
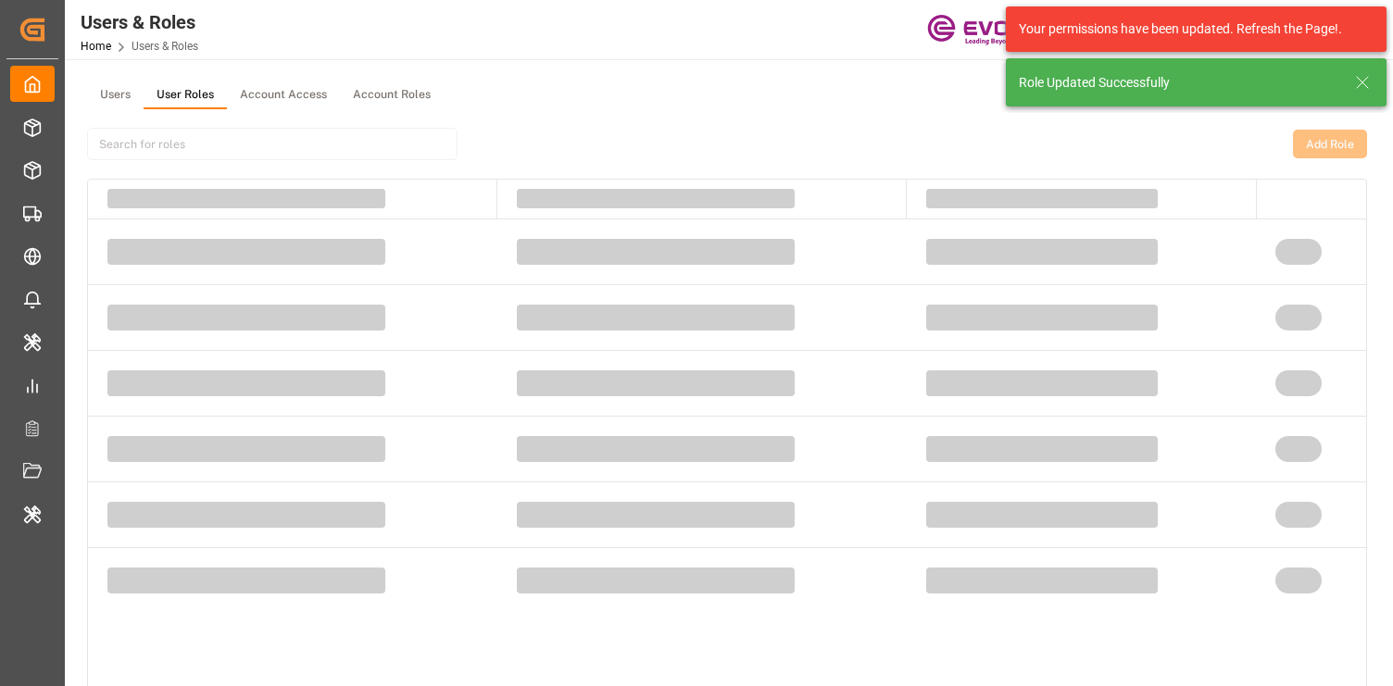
click at [675, 110] on div "Add Role" at bounding box center [727, 143] width 1280 height 69
